Goal: Navigation & Orientation: Find specific page/section

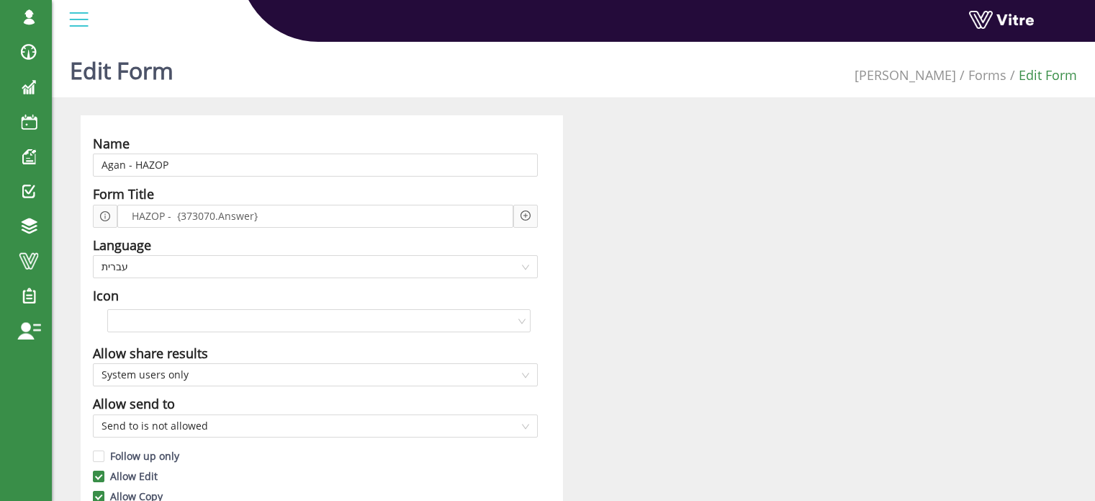
scroll to position [1080, 0]
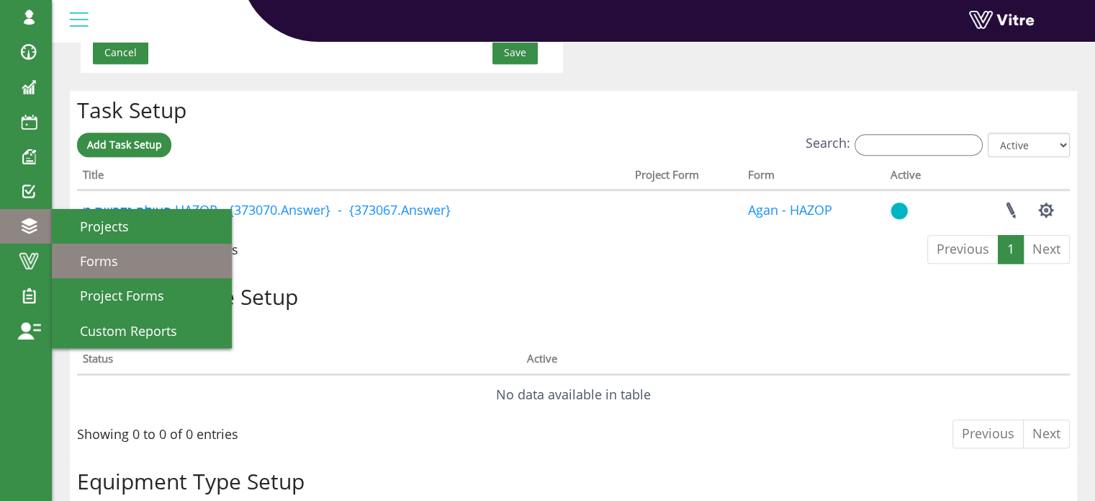
click at [101, 259] on span "Forms" at bounding box center [90, 260] width 55 height 17
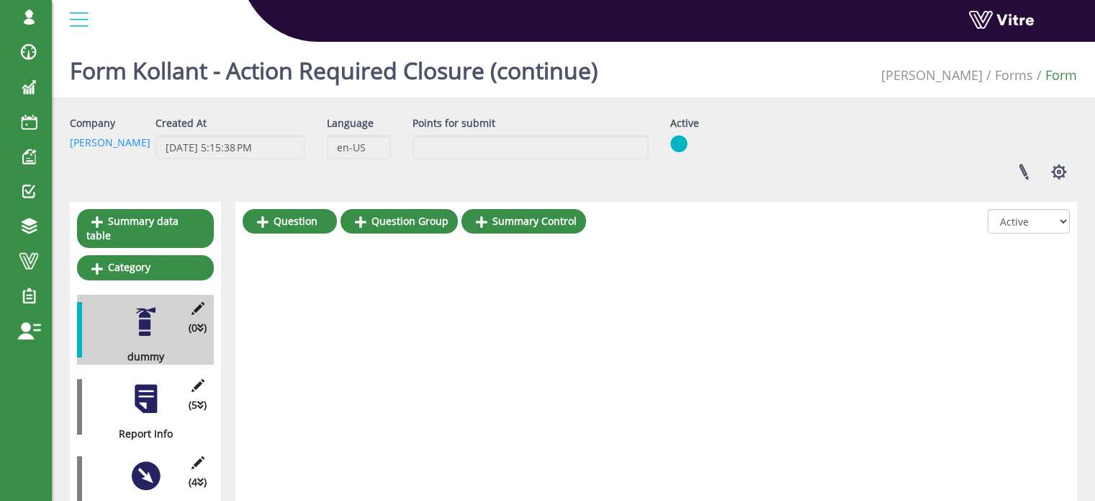
scroll to position [36, 0]
